Goal: Transaction & Acquisition: Purchase product/service

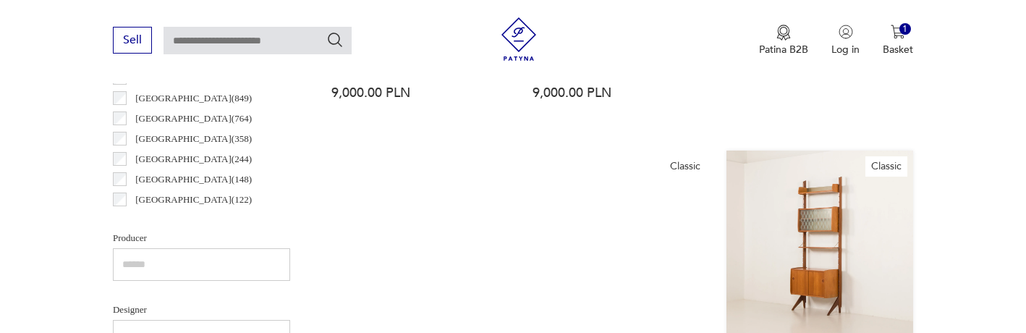
scroll to position [942, 0]
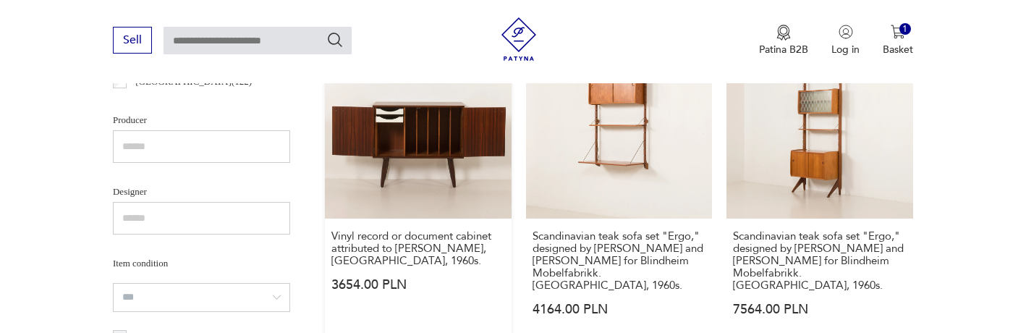
click at [440, 166] on link "Vinyl record or document cabinet attributed to Kai Kristiansen, Denmark, 1960s.…" at bounding box center [418, 189] width 187 height 312
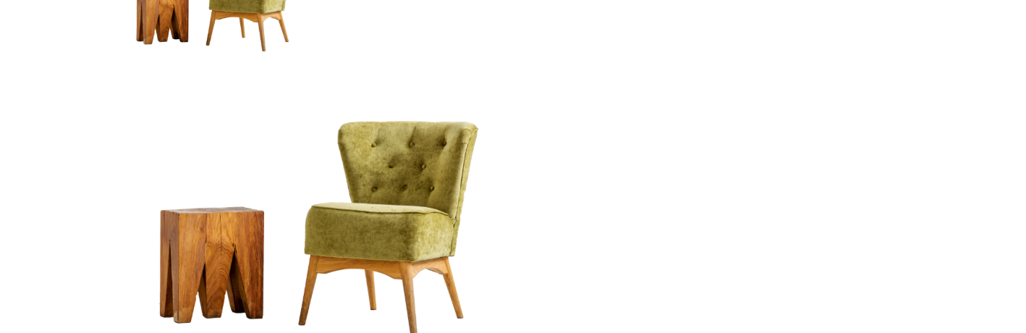
scroll to position [172, 0]
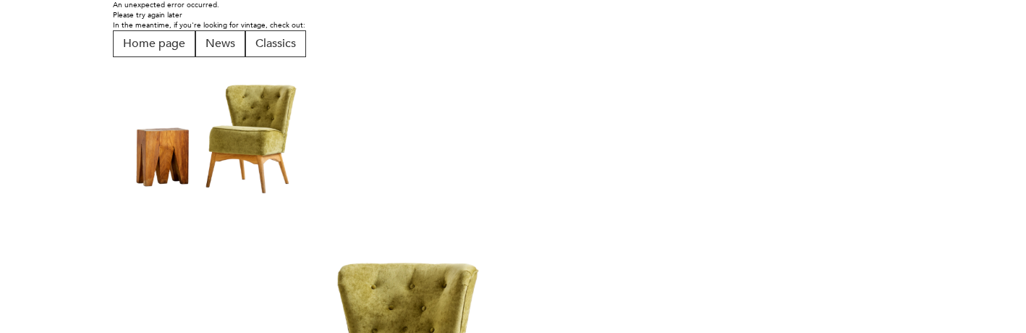
scroll to position [172, 0]
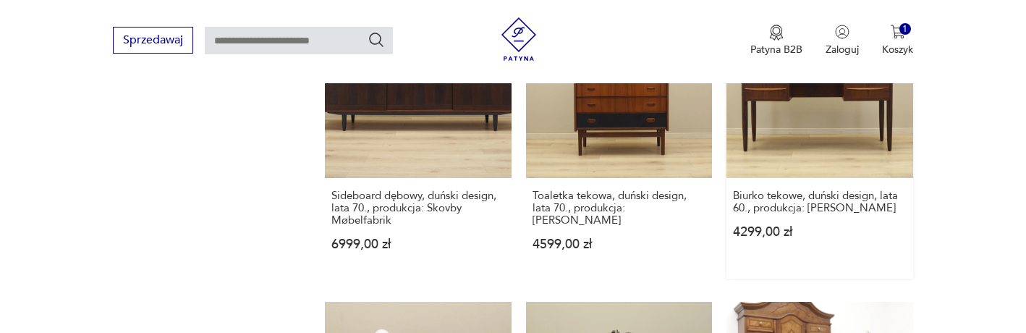
click at [833, 156] on link "Biurko tekowe, duński design, lata 60., produkcja: [PERSON_NAME] 4299,00 zł" at bounding box center [820, 134] width 187 height 287
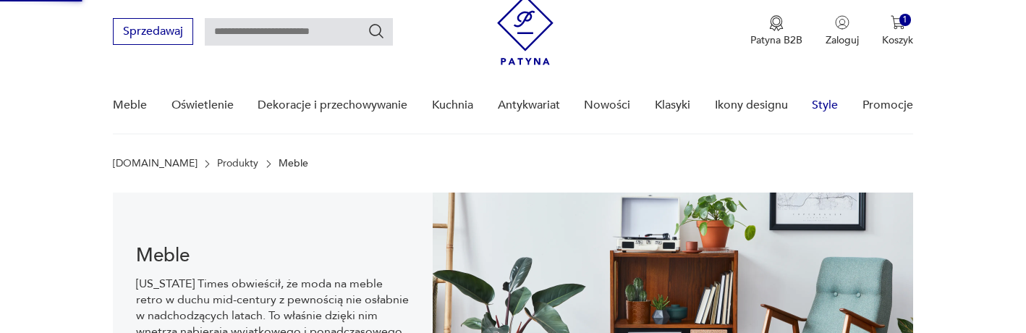
scroll to position [8, 0]
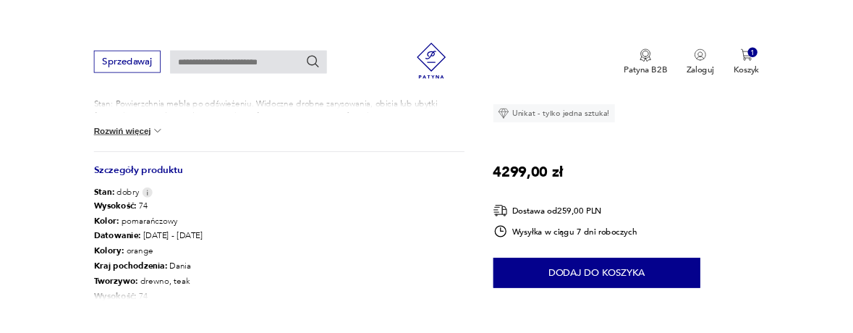
scroll to position [747, 0]
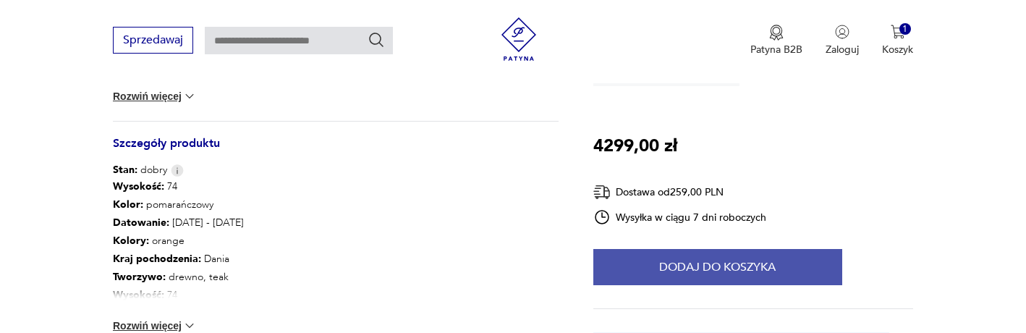
click at [806, 274] on button "Dodaj do koszyka" at bounding box center [717, 267] width 249 height 36
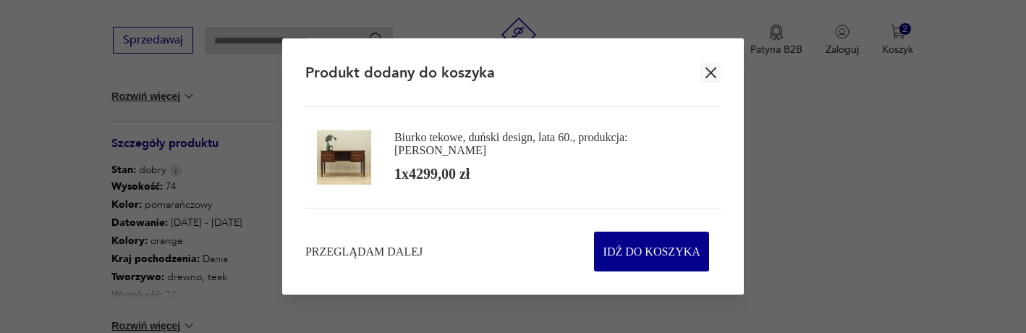
click at [709, 72] on icon "button" at bounding box center [711, 72] width 11 height 11
